Goal: Information Seeking & Learning: Learn about a topic

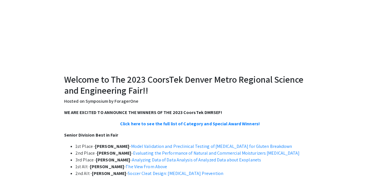
scroll to position [115, 0]
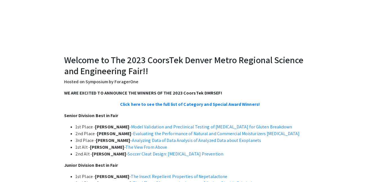
click at [211, 107] on p "Click here to see the full list of Category and Special Award Winners!" at bounding box center [190, 104] width 252 height 7
click at [218, 105] on strong "Click here to see the full list of Category and Special Award Winners!" at bounding box center [190, 104] width 140 height 6
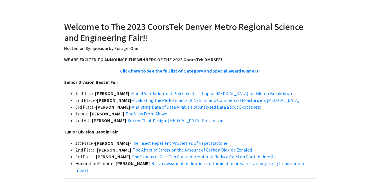
scroll to position [149, 0]
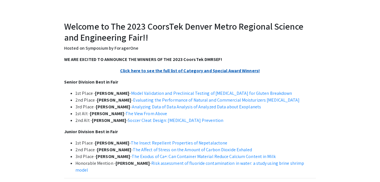
click at [198, 71] on strong "Click here to see the full list of Category and Special Award Winners!" at bounding box center [190, 71] width 140 height 6
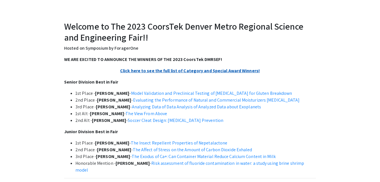
scroll to position [0, 0]
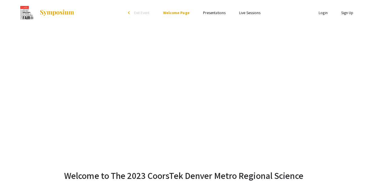
click at [129, 13] on div "arrow_back_ios" at bounding box center [129, 12] width 3 height 3
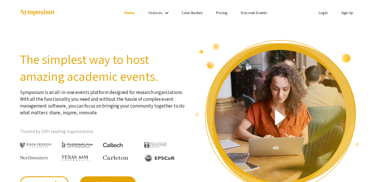
click at [186, 12] on link "Case Studies" at bounding box center [192, 12] width 21 height 5
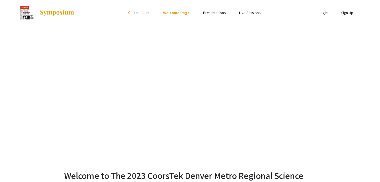
click at [221, 12] on link "Presentations" at bounding box center [214, 12] width 23 height 5
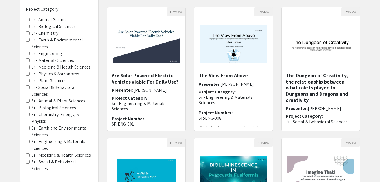
scroll to position [55, 0]
click at [28, 73] on Astronomy "Jr - Physics & Astronomy" at bounding box center [28, 74] width 4 height 4
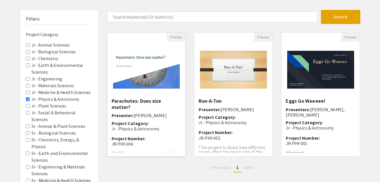
scroll to position [30, 0]
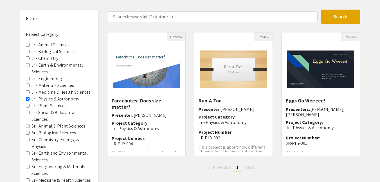
click at [29, 99] on Astronomy "Jr - Physics & Astronomy" at bounding box center [28, 99] width 4 height 4
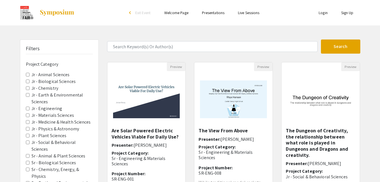
click at [26, 97] on span "Jr - Earth & Environmental Sciences" at bounding box center [59, 98] width 67 height 14
click at [28, 81] on Sciences "Jr - Biological Sciences" at bounding box center [28, 81] width 4 height 4
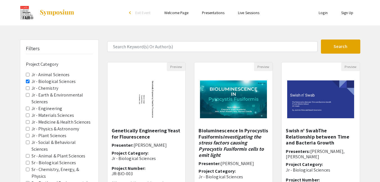
click at [28, 95] on Sciences "Jr - Earth & Environmental Sciences" at bounding box center [28, 95] width 4 height 4
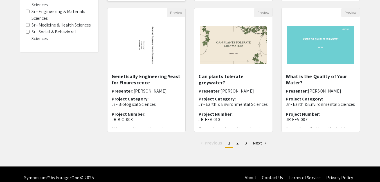
scroll to position [185, 0]
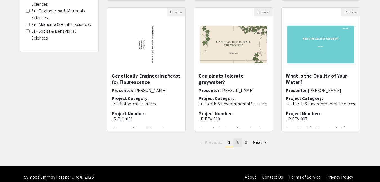
click at [236, 140] on link "page 2" at bounding box center [238, 142] width 8 height 8
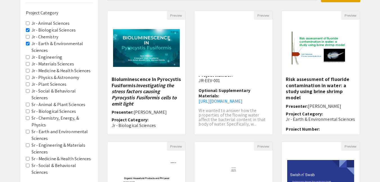
scroll to position [54, 0]
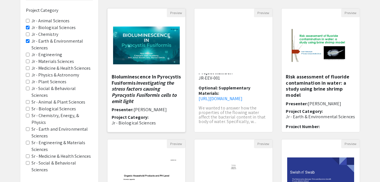
click at [163, 52] on img at bounding box center [147, 45] width 78 height 49
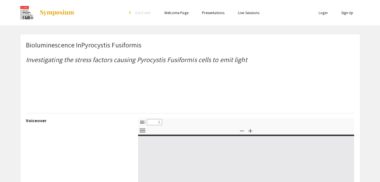
select select "custom"
type input "0"
select select "custom"
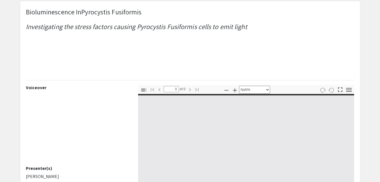
type input "1"
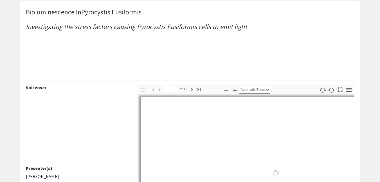
scroll to position [33, 0]
select select "auto"
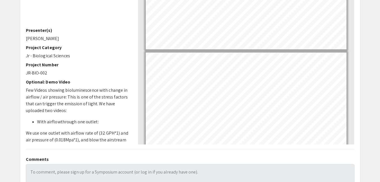
scroll to position [26, 0]
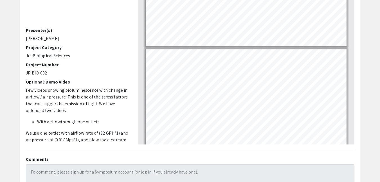
type input "1"
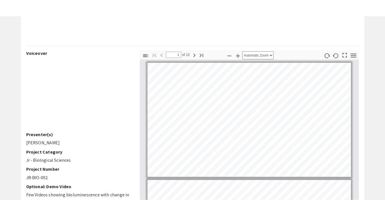
scroll to position [73, 0]
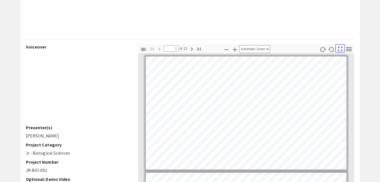
click at [341, 49] on icon "button" at bounding box center [341, 49] width 8 height 8
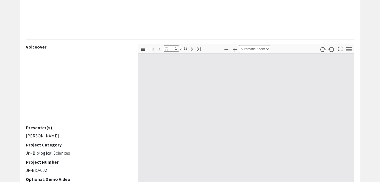
select select "page-fit"
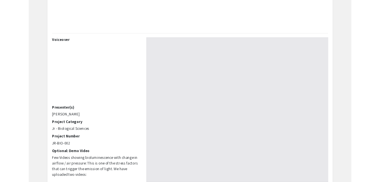
scroll to position [216, 0]
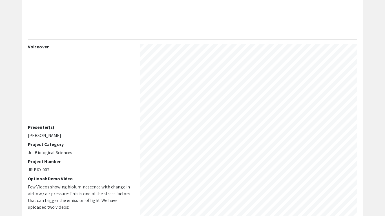
type input "2"
select select "auto"
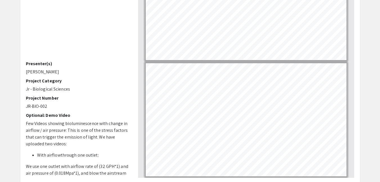
scroll to position [9, 0]
type input "1"
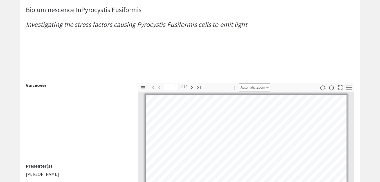
scroll to position [0, 0]
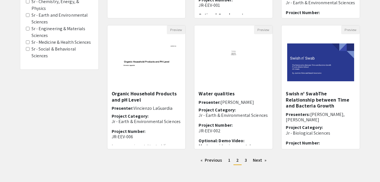
scroll to position [192, 0]
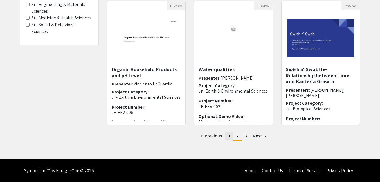
click at [229, 140] on link "page 1" at bounding box center [229, 135] width 8 height 8
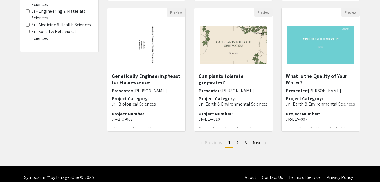
scroll to position [185, 0]
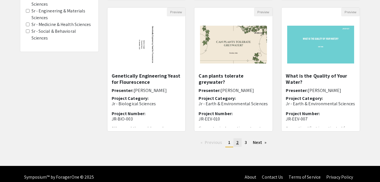
click at [239, 143] on link "page 2" at bounding box center [238, 142] width 8 height 8
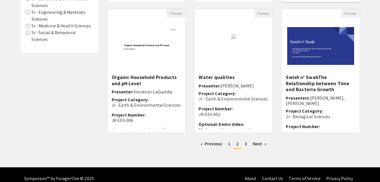
scroll to position [192, 0]
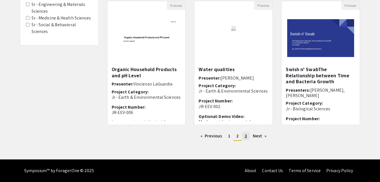
click at [247, 135] on link "page 3" at bounding box center [246, 135] width 8 height 8
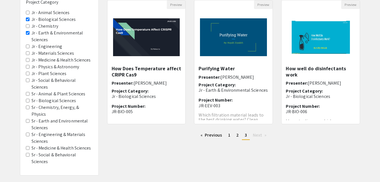
scroll to position [72, 0]
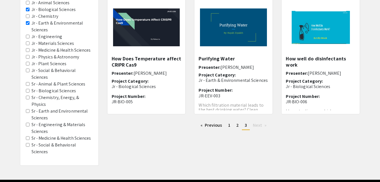
click at [270, 122] on ul "Previous page 3 / 3 page 1 page 2 You're on page 3 Next page" at bounding box center [233, 125] width 253 height 9
